Goal: Check status

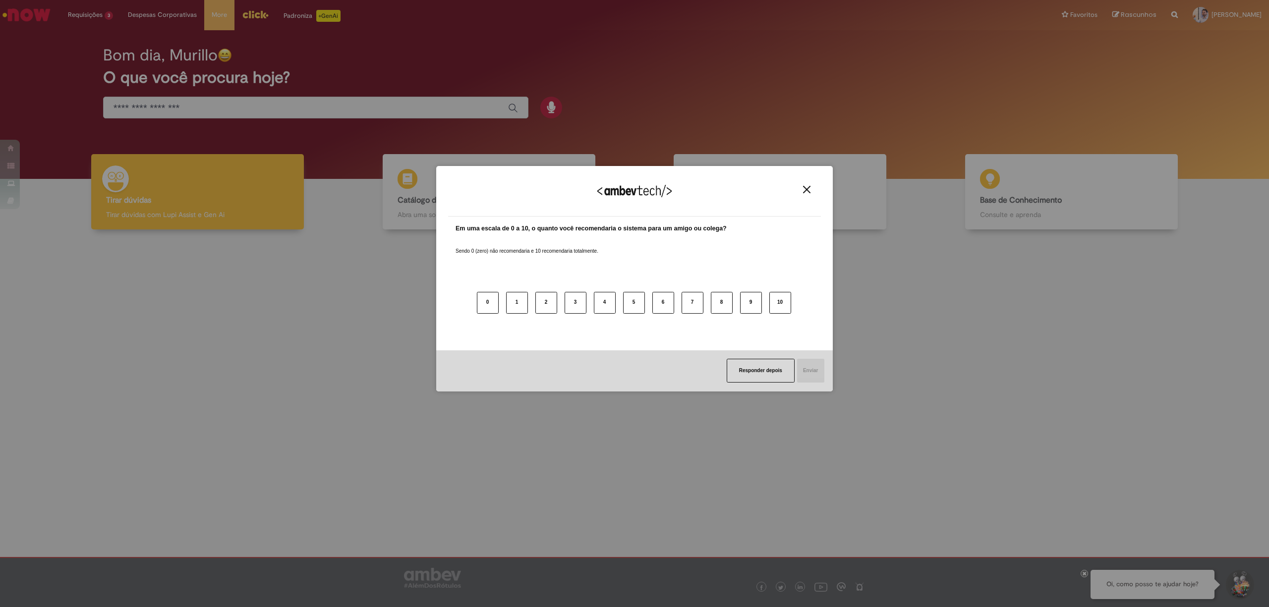
click at [808, 179] on div "Agradecemos seu feedback!" at bounding box center [634, 197] width 373 height 39
click at [805, 186] on img "Close" at bounding box center [806, 189] width 7 height 7
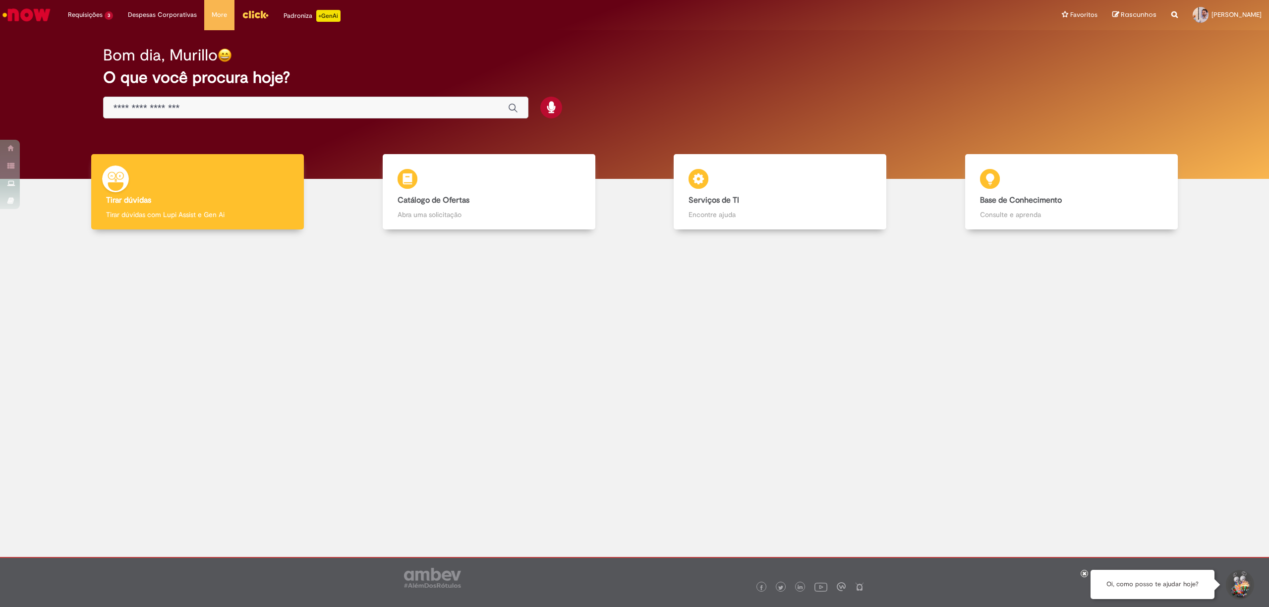
click at [221, 106] on input "Basta digitar aqui" at bounding box center [305, 108] width 385 height 11
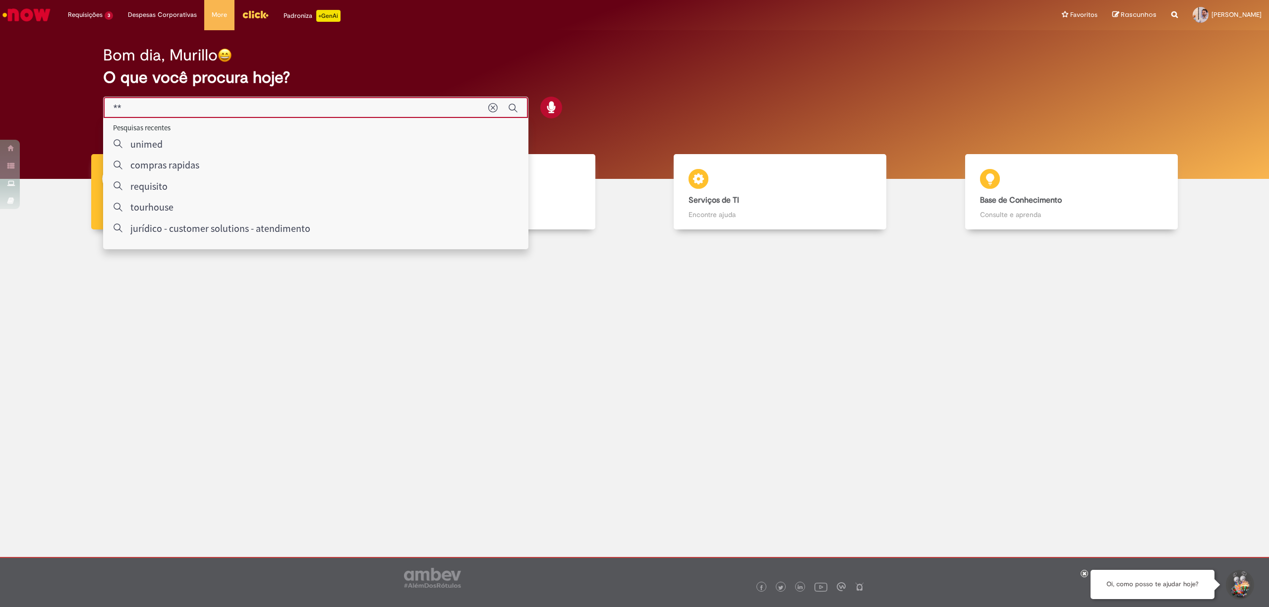
type input "*"
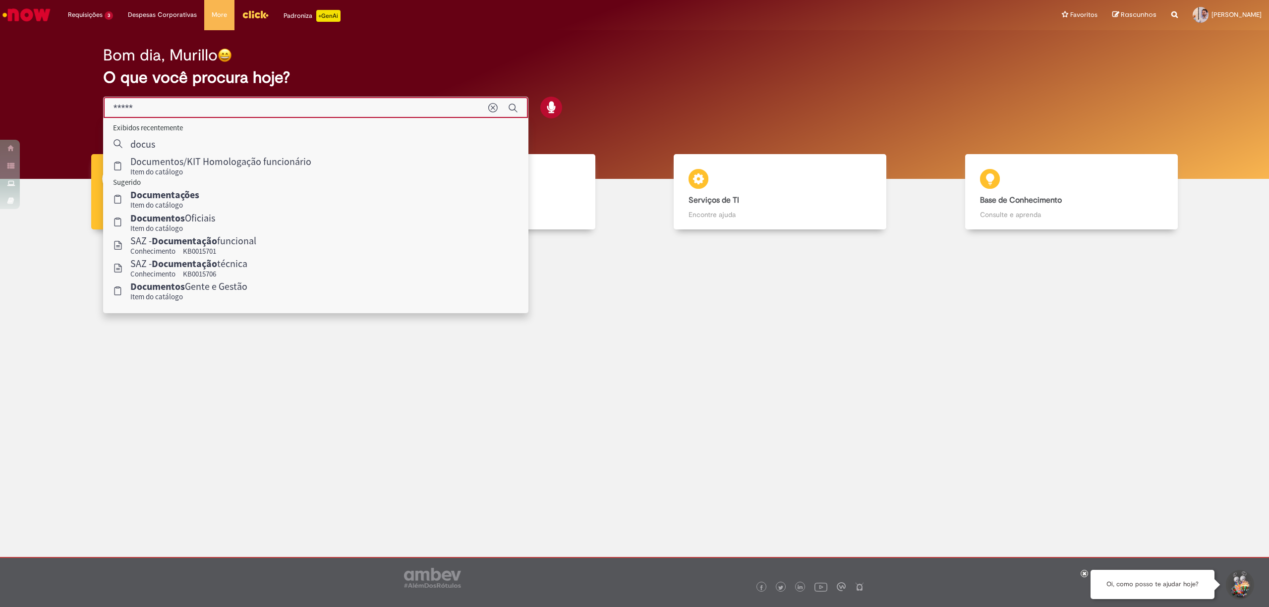
type input "******"
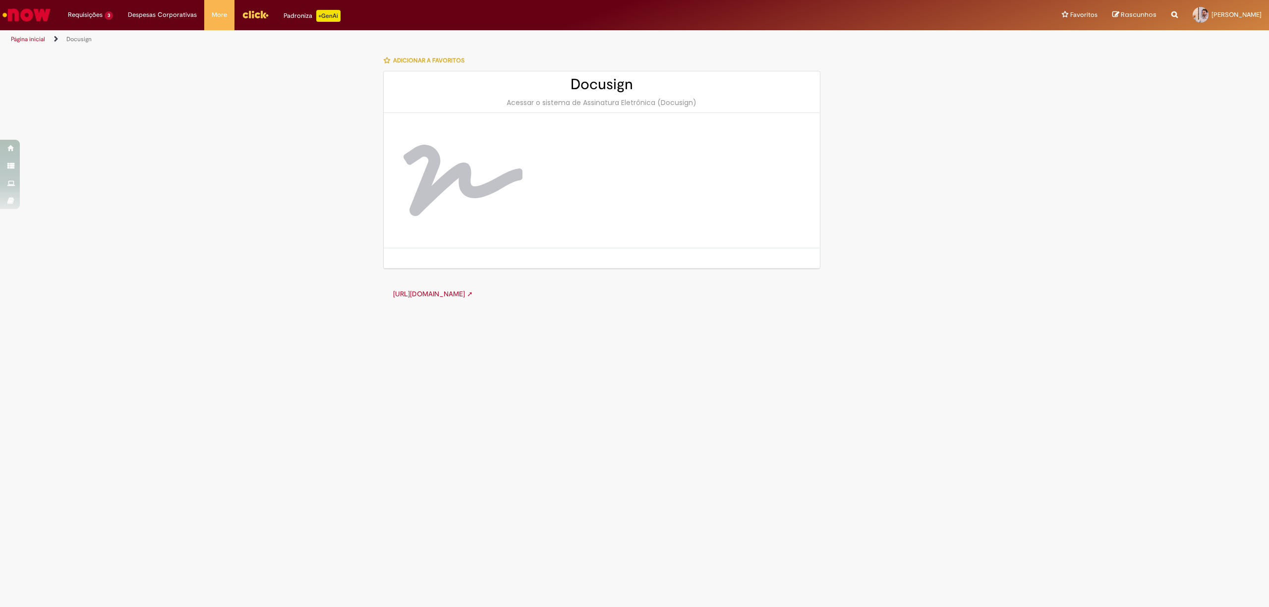
click at [460, 292] on link "https://account.docusign.com/#/username ➚" at bounding box center [433, 293] width 80 height 9
drag, startPoint x: 567, startPoint y: 88, endPoint x: 656, endPoint y: 81, distance: 89.4
click at [656, 81] on h2 "Docusign" at bounding box center [601, 84] width 416 height 16
click at [26, 8] on img "Ir para a Homepage" at bounding box center [26, 15] width 51 height 20
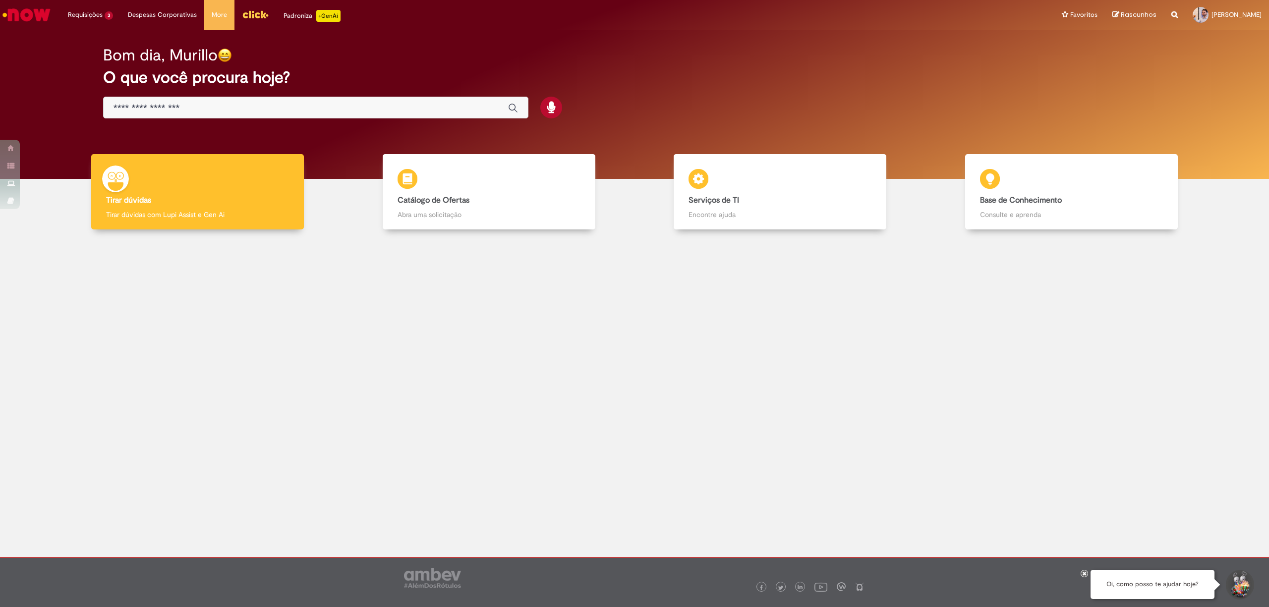
click at [133, 106] on input "Basta digitar aqui" at bounding box center [305, 108] width 385 height 11
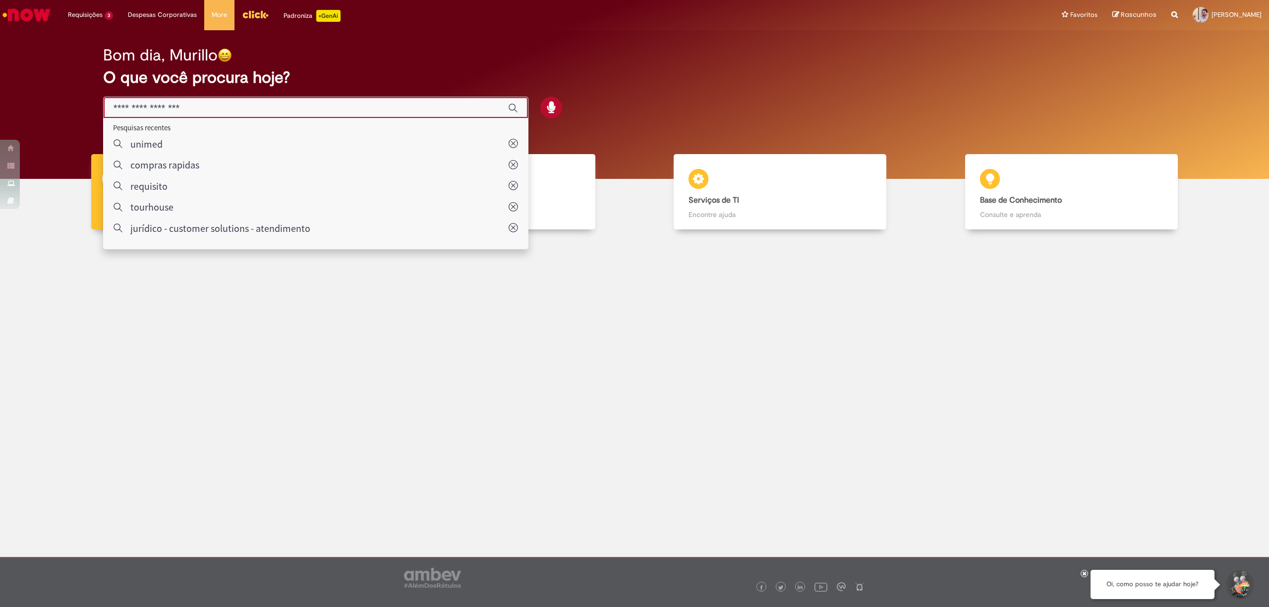
paste input "********"
type input "********"
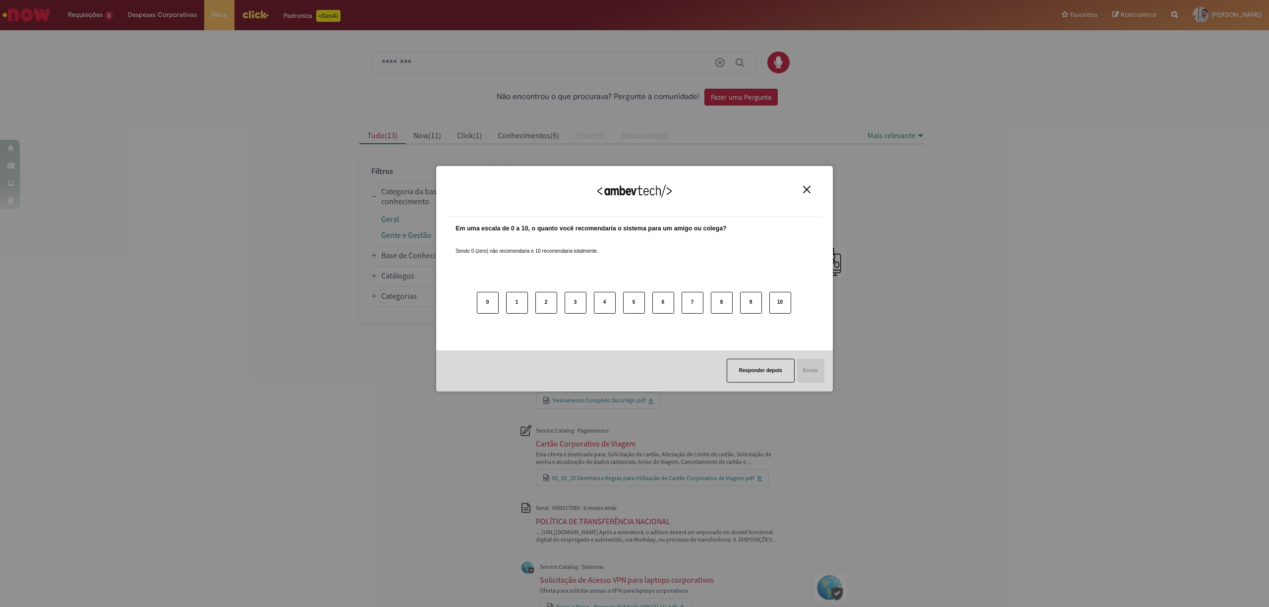
click at [813, 193] on button "Close" at bounding box center [806, 189] width 13 height 8
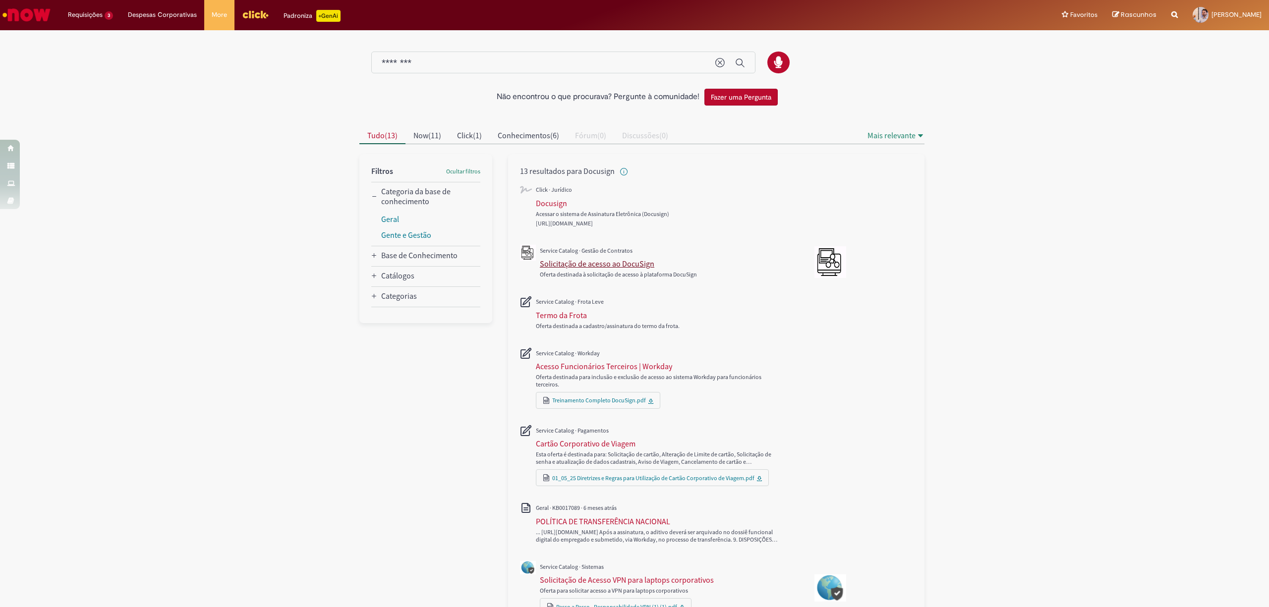
click at [571, 264] on div "Solicitação de acesso ao DocuSign" at bounding box center [597, 264] width 114 height 10
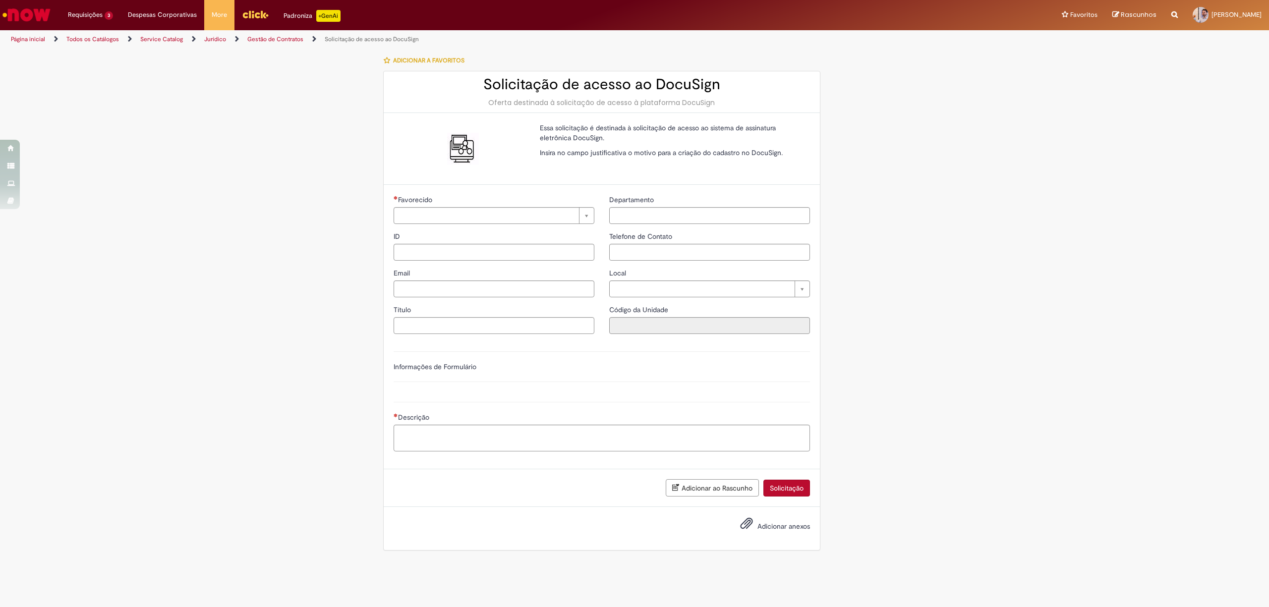
type input "********"
type input "**********"
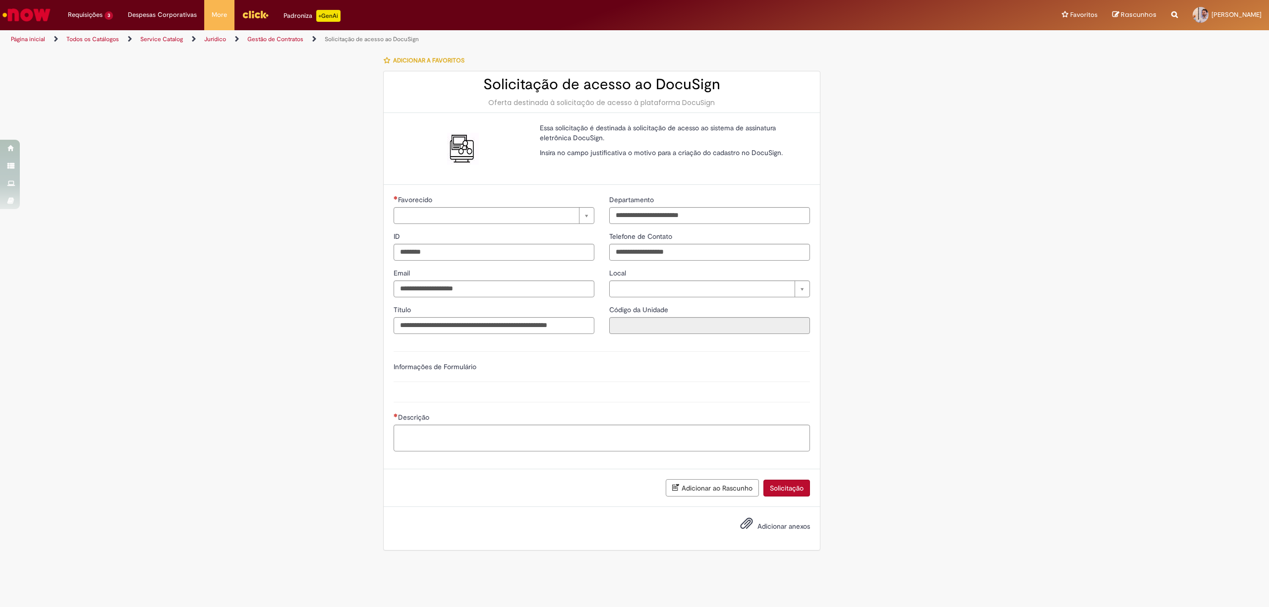
type input "**********"
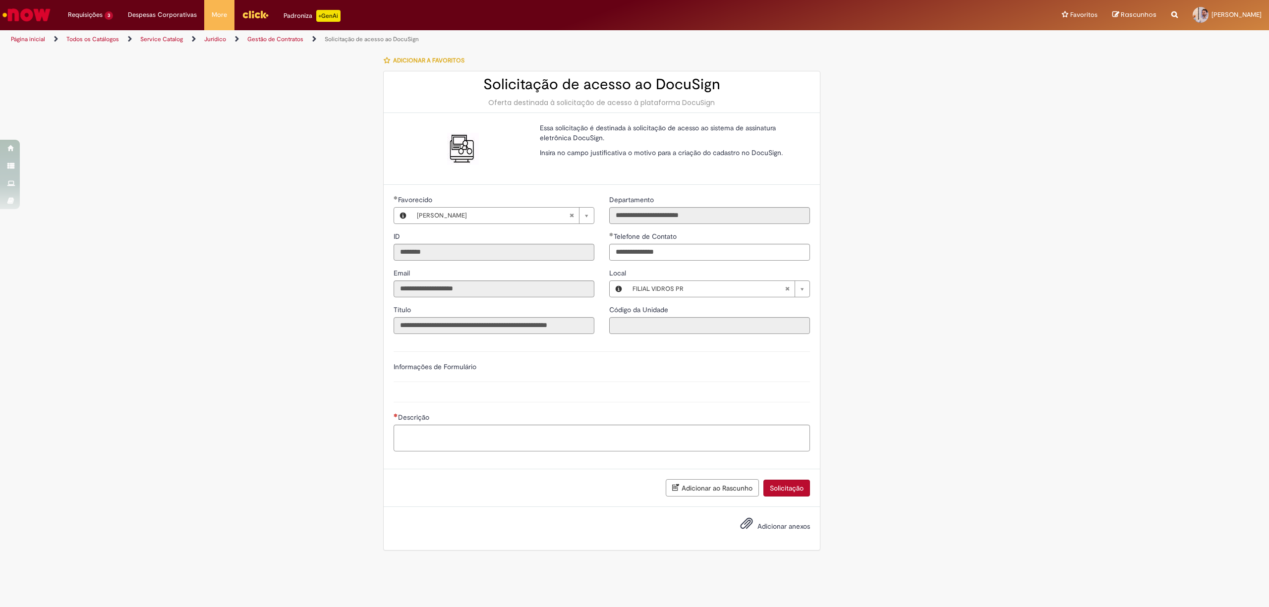
type input "**********"
click at [440, 369] on label "Informações de Formulário" at bounding box center [434, 366] width 83 height 9
click at [450, 393] on div "Descrição" at bounding box center [601, 425] width 431 height 67
drag, startPoint x: 582, startPoint y: 133, endPoint x: 714, endPoint y: 135, distance: 132.3
click at [714, 135] on p "Essa solicitação é destinada à solicitação de acesso ao sistema de assinatura e…" at bounding box center [671, 133] width 263 height 20
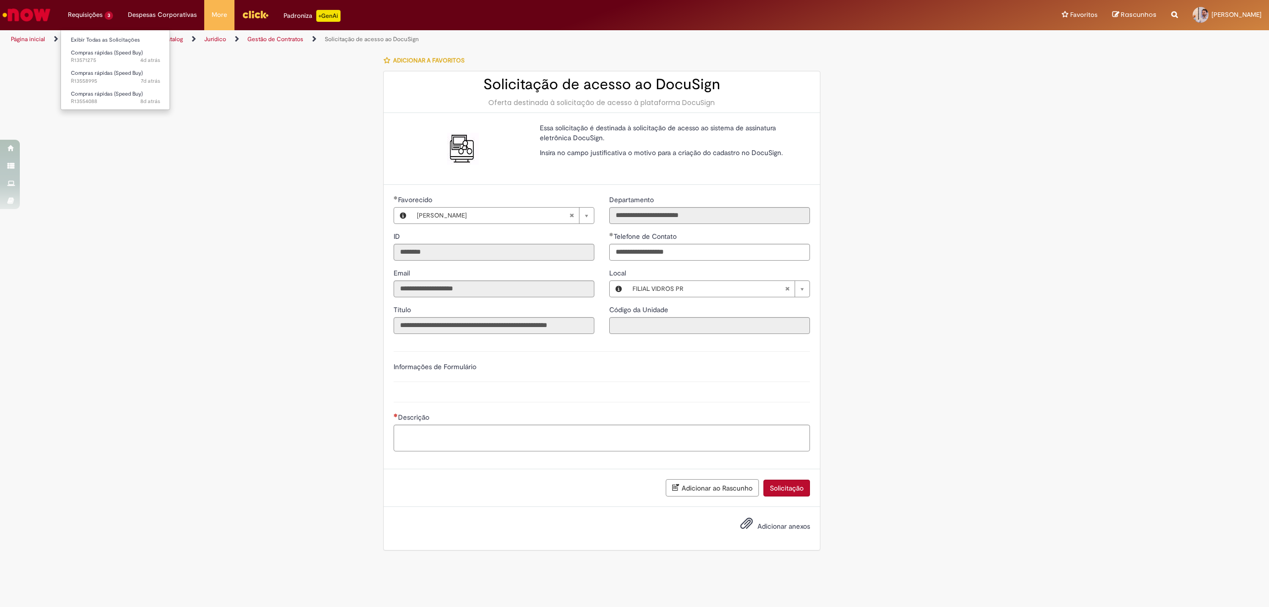
click at [94, 12] on li "Requisições 3 Exibir Todas as Solicitações Compras rápidas (Speed Buy) 4d atrás…" at bounding box center [90, 15] width 60 height 30
click at [90, 43] on link "Exibir Todas as Solicitações" at bounding box center [115, 40] width 109 height 11
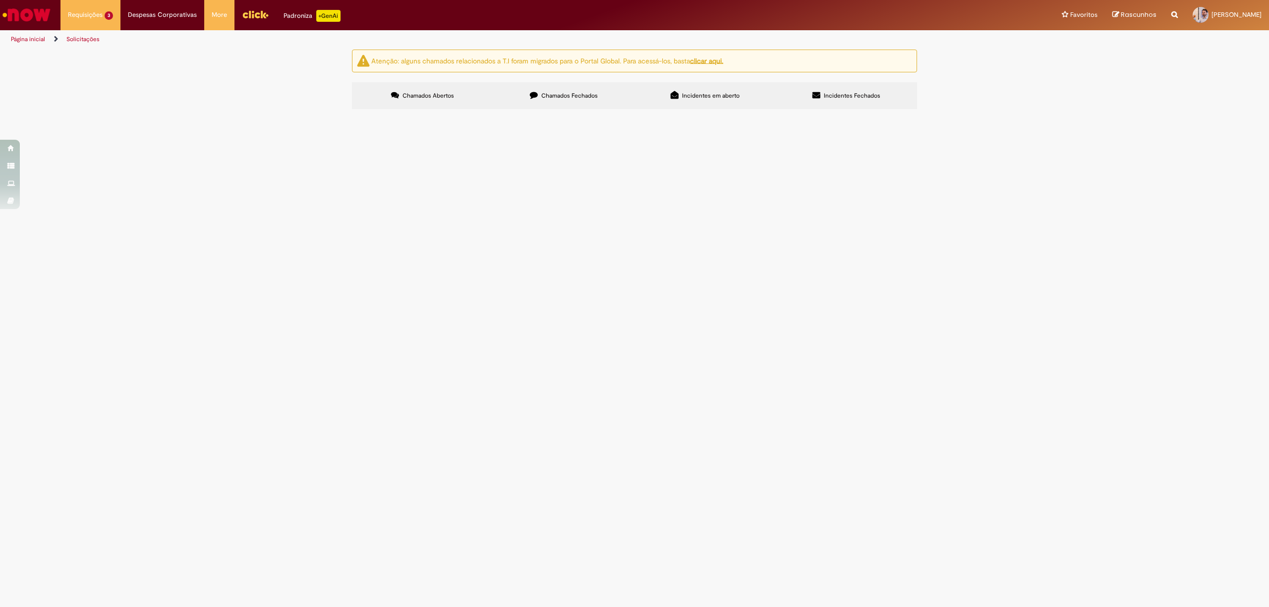
click at [587, 103] on label "Chamados Fechados" at bounding box center [563, 95] width 141 height 27
click at [0, 0] on input "Pesquisar" at bounding box center [0, 0] width 0 height 0
paste input "********"
type input "********"
click at [0, 0] on button "Pesquisar" at bounding box center [0, 0] width 0 height 0
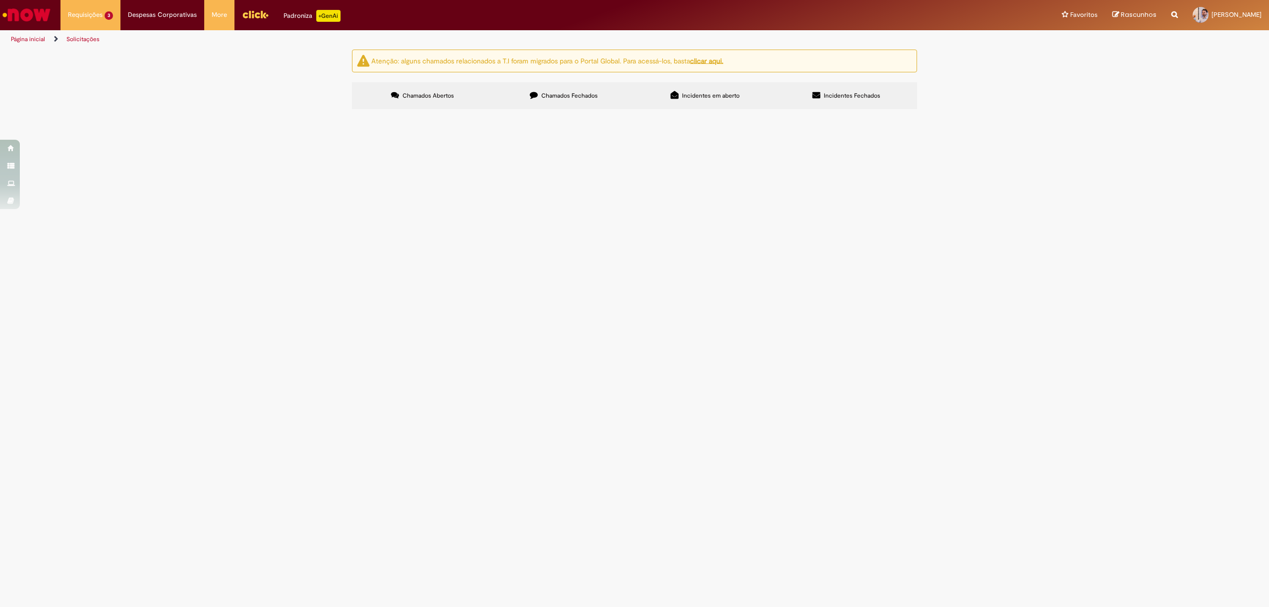
click at [0, 0] on span "Boa tarde, solicito acesso a plataforma para assinaturas online" at bounding box center [0, 0] width 0 height 0
click at [0, 0] on span "Solicitação de acesso ao DocuSign" at bounding box center [0, 0] width 0 height 0
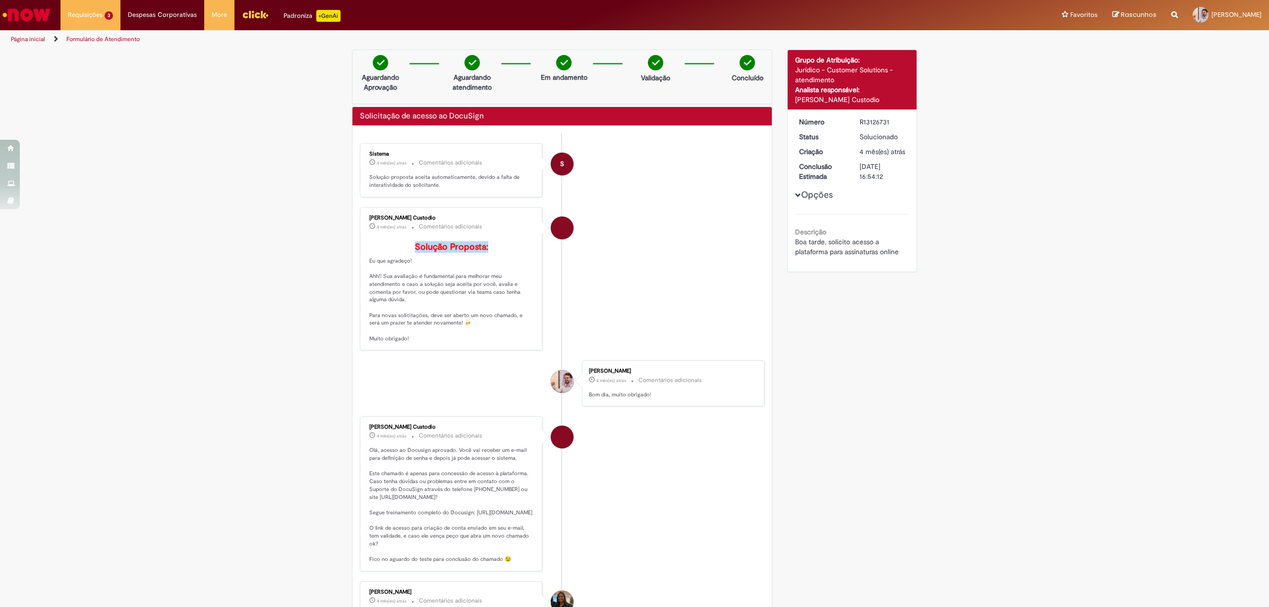
drag, startPoint x: 396, startPoint y: 235, endPoint x: 487, endPoint y: 234, distance: 90.2
click at [487, 239] on div "[PERSON_NAME] Custodio 4 mês(es) atrás 4 meses atrás Comentários adicionais Sol…" at bounding box center [451, 279] width 176 height 138
drag, startPoint x: 395, startPoint y: 305, endPoint x: 440, endPoint y: 314, distance: 45.4
click at [443, 310] on p "Solução Proposta: Eu que agradeço! Ahh!! Sua avaliação é fundamental para melho…" at bounding box center [451, 292] width 165 height 101
click at [436, 333] on p "Solução Proposta: Eu que agradeço! Ahh!! Sua avaliação é fundamental para melho…" at bounding box center [451, 292] width 165 height 101
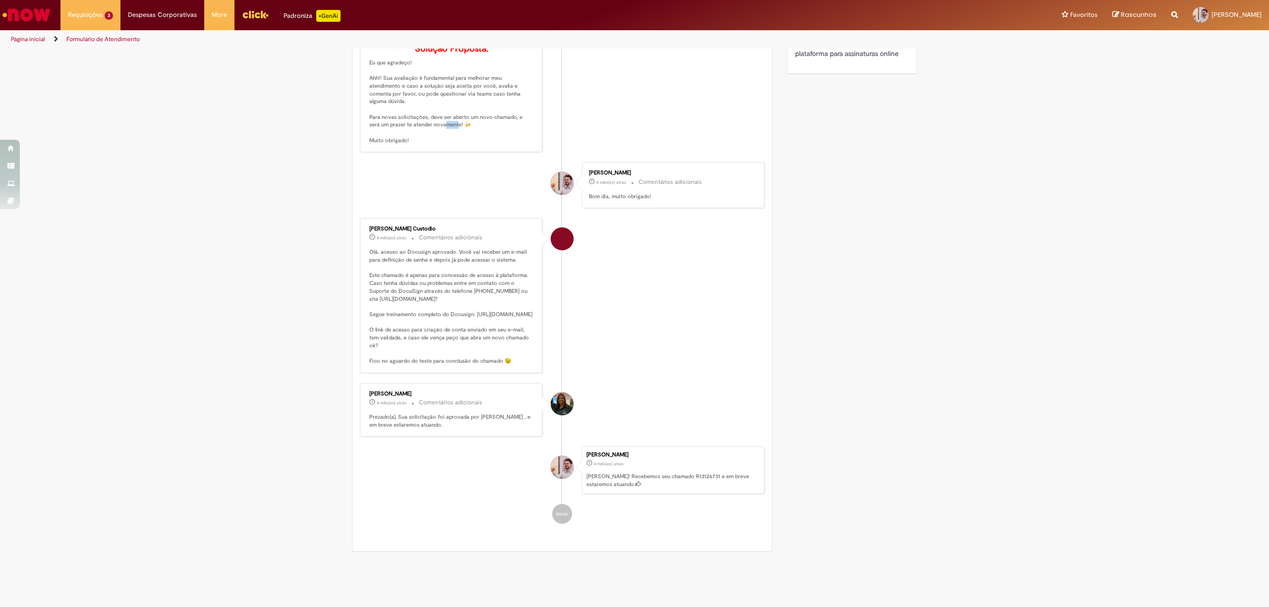
scroll to position [264, 0]
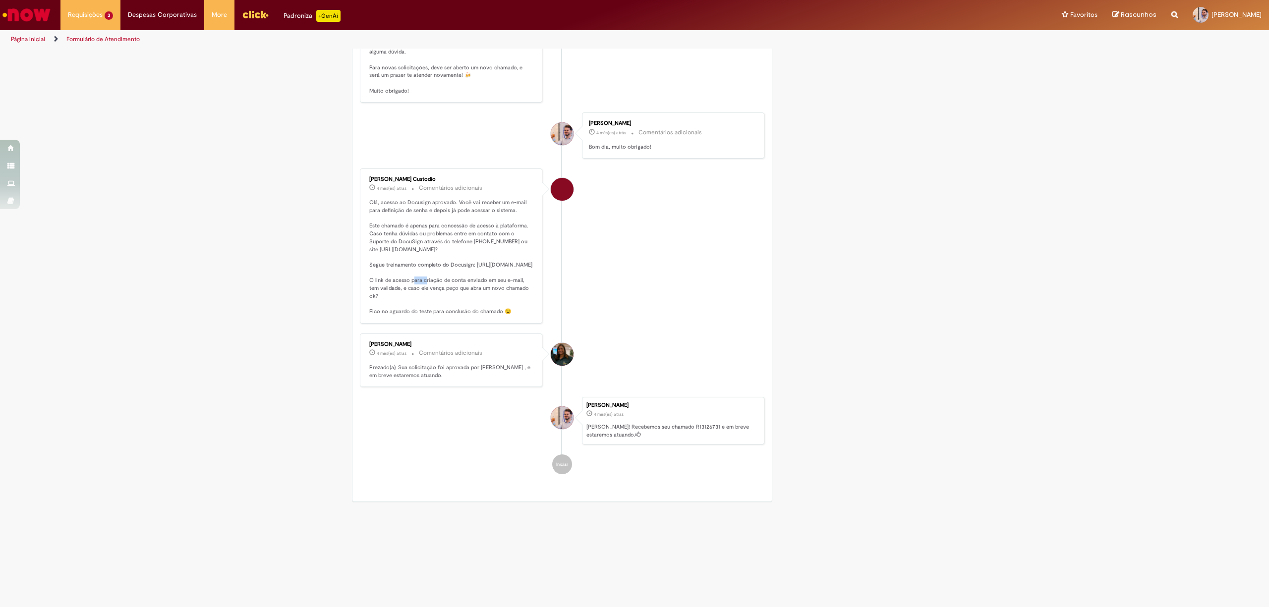
drag, startPoint x: 428, startPoint y: 266, endPoint x: 439, endPoint y: 265, distance: 10.5
click at [439, 265] on p "Olá, acesso ao Docusign aprovado. Você vai receber um e-mail para definição de …" at bounding box center [451, 257] width 165 height 117
drag, startPoint x: 401, startPoint y: 256, endPoint x: 420, endPoint y: 257, distance: 19.3
click at [420, 257] on p "Olá, acesso ao Docusign aprovado. Você vai receber um e-mail para definição de …" at bounding box center [451, 257] width 165 height 117
drag, startPoint x: 387, startPoint y: 292, endPoint x: 515, endPoint y: 293, distance: 128.9
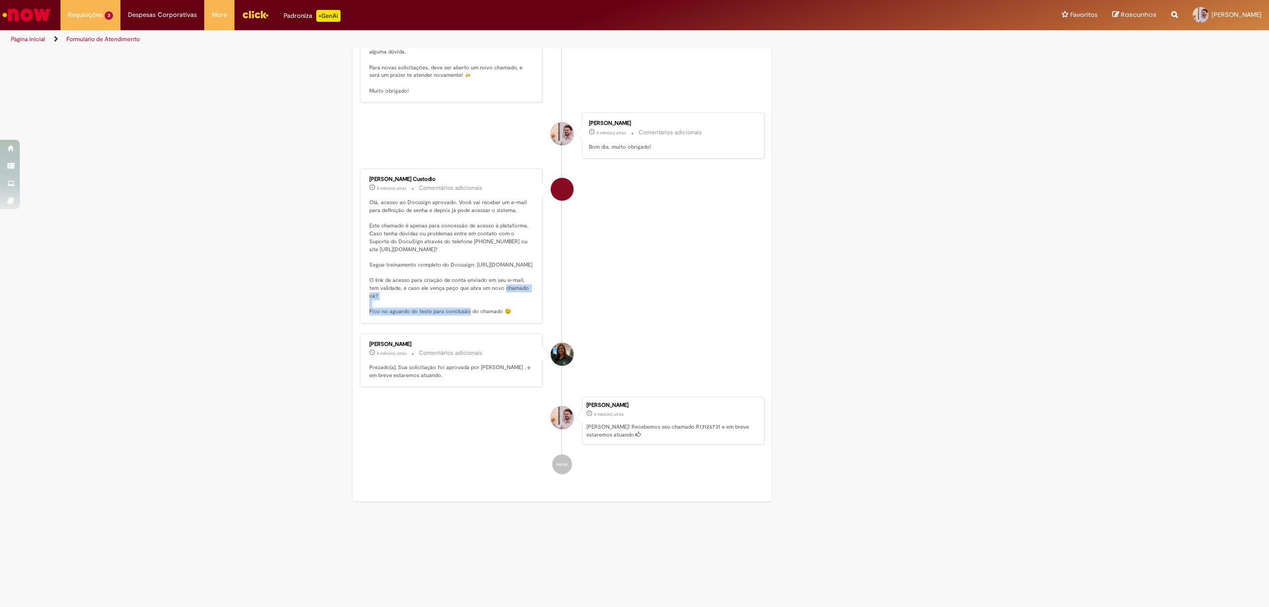
click at [515, 293] on p "Olá, acesso ao Docusign aprovado. Você vai receber um e-mail para definição de …" at bounding box center [451, 257] width 165 height 117
drag, startPoint x: 414, startPoint y: 234, endPoint x: 428, endPoint y: 234, distance: 13.9
click at [428, 234] on p "Olá, acesso ao Docusign aprovado. Você vai receber um e-mail para definição de …" at bounding box center [451, 257] width 165 height 117
click at [440, 223] on p "Olá, acesso ao Docusign aprovado. Você vai receber um e-mail para definição de …" at bounding box center [451, 257] width 165 height 117
drag, startPoint x: 444, startPoint y: 230, endPoint x: 480, endPoint y: 234, distance: 35.8
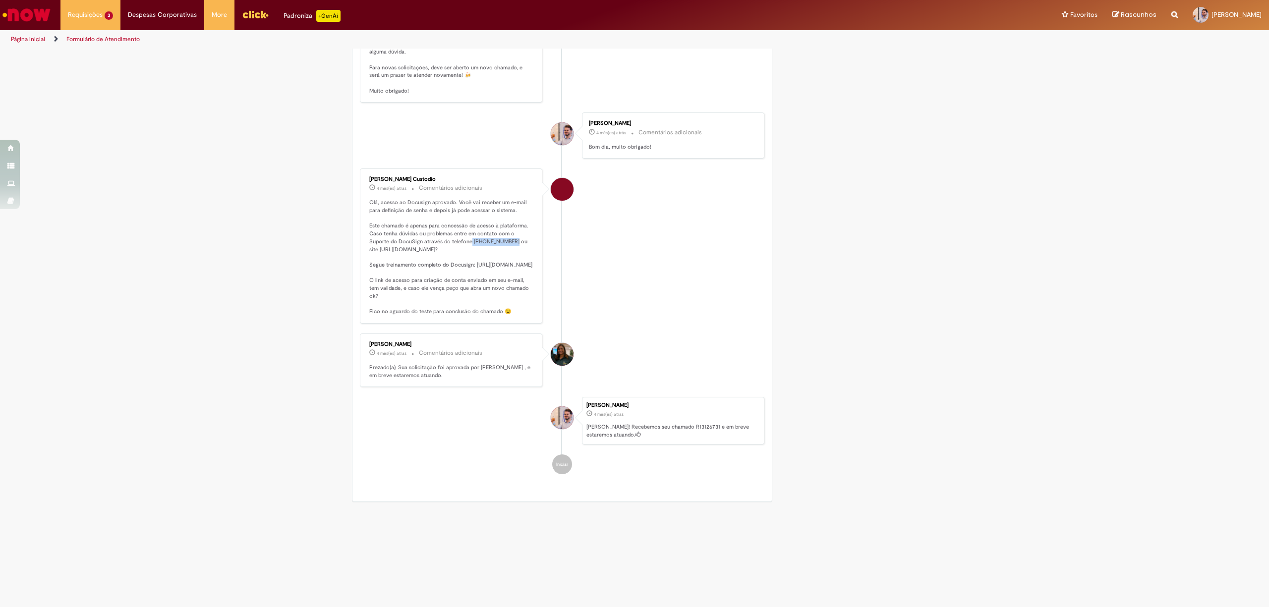
click at [480, 234] on p "Olá, acesso ao Docusign aprovado. Você vai receber um e-mail para definição de …" at bounding box center [451, 257] width 165 height 117
copy p "[PHONE_NUMBER]"
click at [369, 239] on p "Olá, acesso ao Docusign aprovado. Você vai receber um e-mail para definição de …" at bounding box center [451, 257] width 165 height 117
click at [363, 238] on div "[PERSON_NAME] Custodio 4 mês(es) atrás 4 meses atrás Comentários adicionais Olá…" at bounding box center [451, 245] width 176 height 149
drag, startPoint x: 361, startPoint y: 238, endPoint x: 443, endPoint y: 240, distance: 81.8
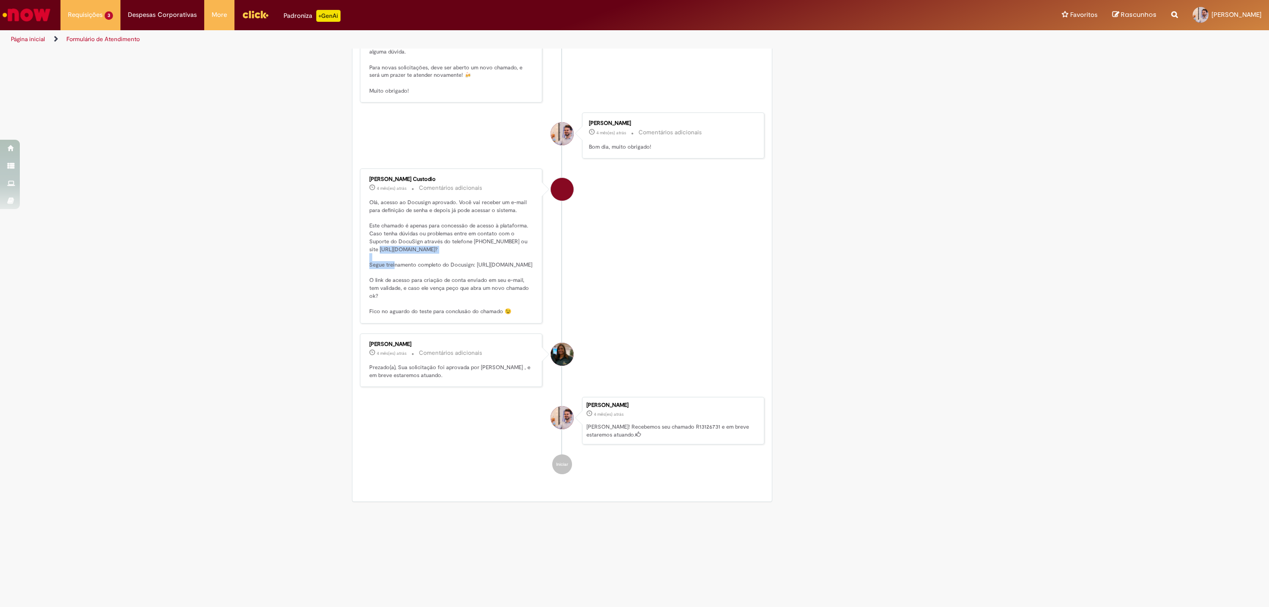
click at [443, 240] on div "[PERSON_NAME] Custodio 4 mês(es) atrás 4 meses atrás Comentários adicionais Olá…" at bounding box center [451, 245] width 176 height 149
copy p "[URL][DOMAIN_NAME]"
click at [595, 300] on li "[PERSON_NAME] Custodio 4 mês(es) atrás 4 meses atrás Comentários adicionais Olá…" at bounding box center [562, 245] width 404 height 155
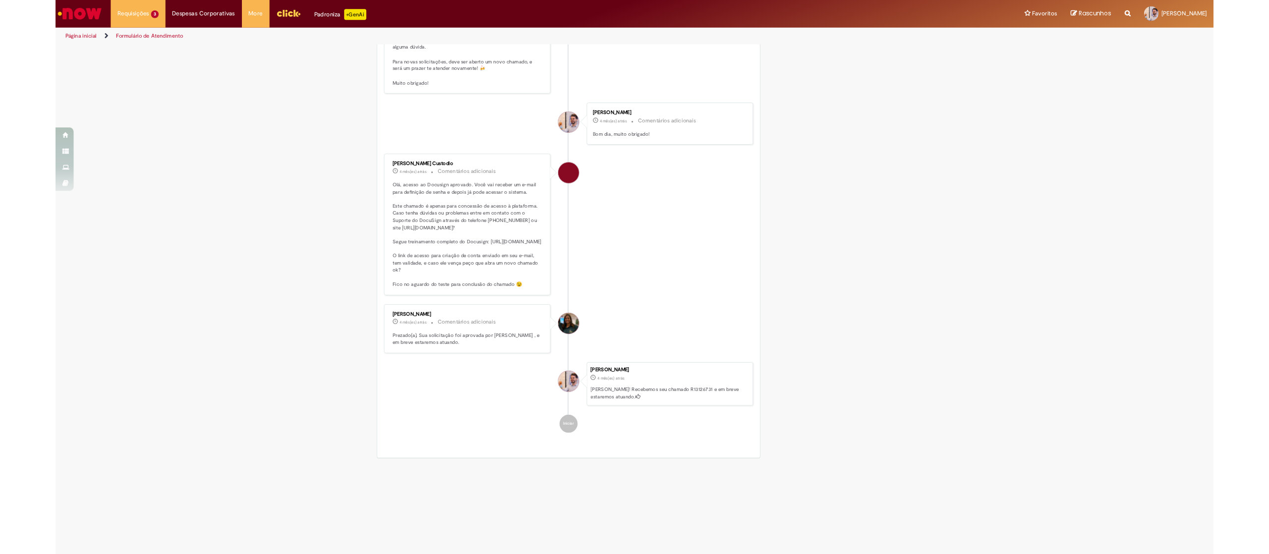
scroll to position [0, 0]
